Goal: Entertainment & Leisure: Consume media (video, audio)

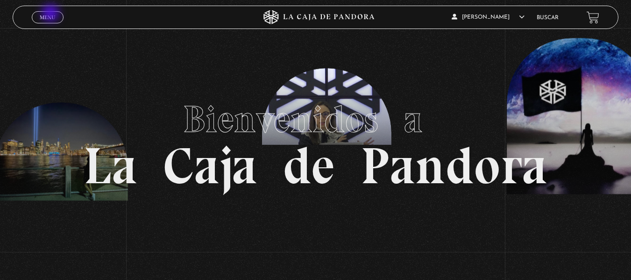
click at [51, 14] on span "Menu" at bounding box center [47, 17] width 15 height 6
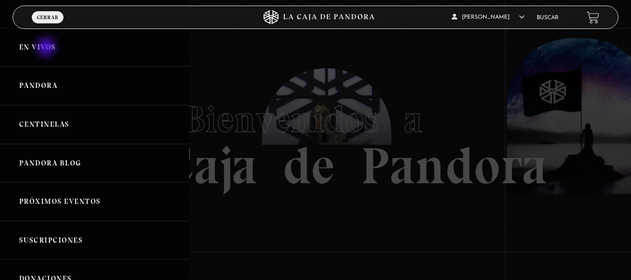
click at [47, 48] on link "En vivos" at bounding box center [94, 47] width 189 height 39
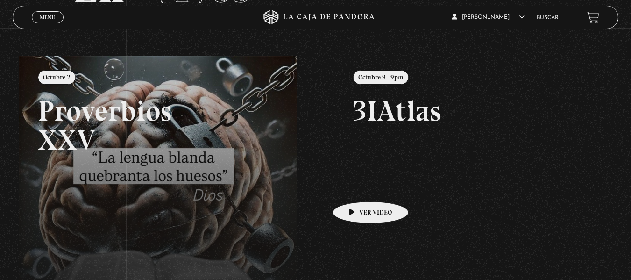
scroll to position [91, 0]
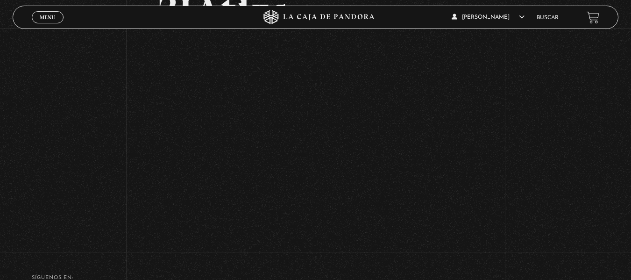
scroll to position [85, 0]
